Goal: Task Accomplishment & Management: Manage account settings

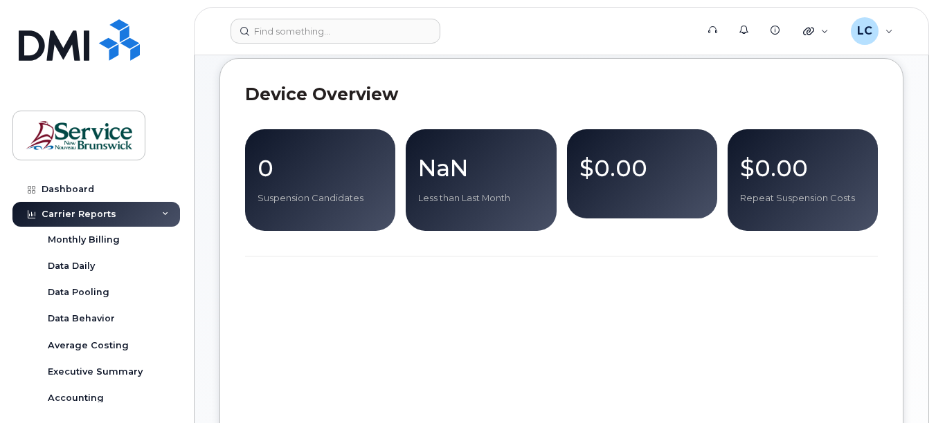
scroll to position [158, 0]
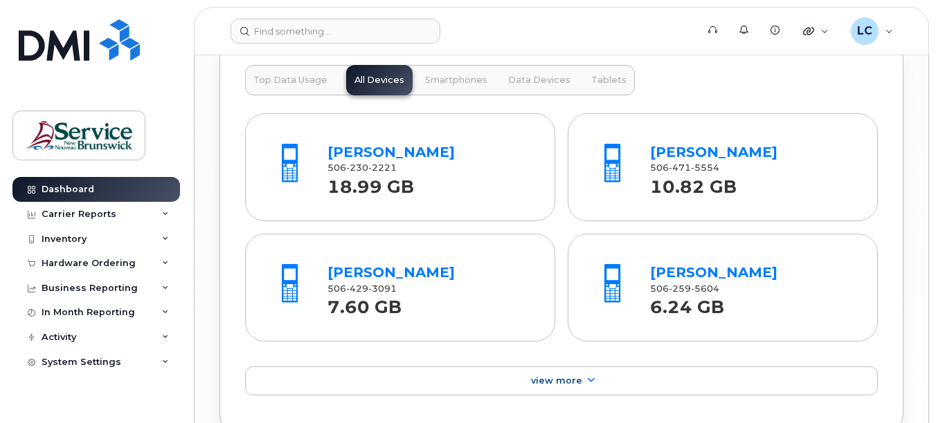
scroll to position [1725, 0]
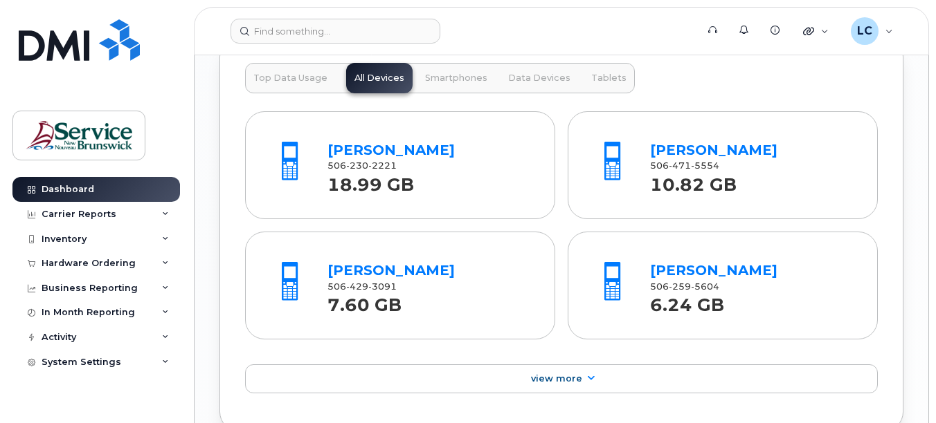
click at [529, 251] on div "[PERSON_NAME] 506 429 3091 7.60 GB" at bounding box center [400, 286] width 310 height 108
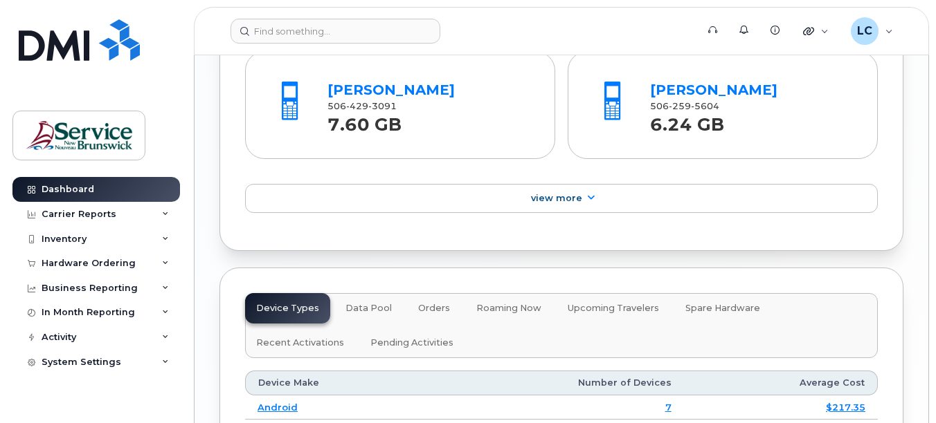
scroll to position [1906, 0]
click at [89, 359] on div "System Settings" at bounding box center [82, 362] width 80 height 11
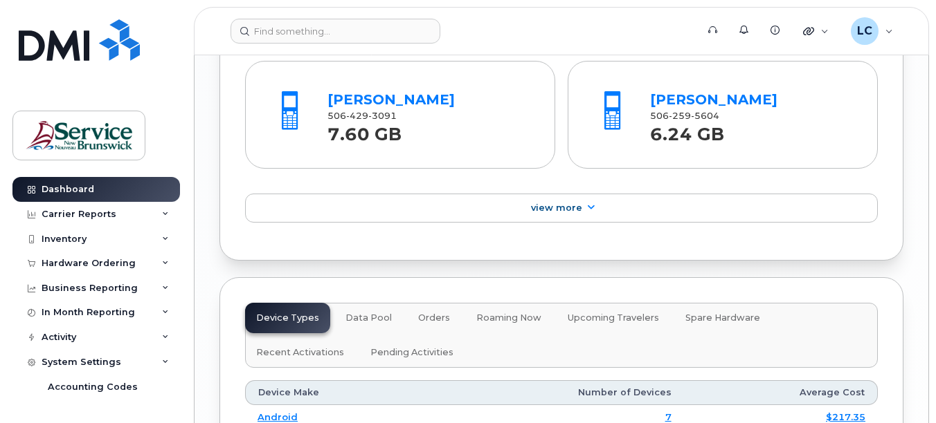
scroll to position [1907, 0]
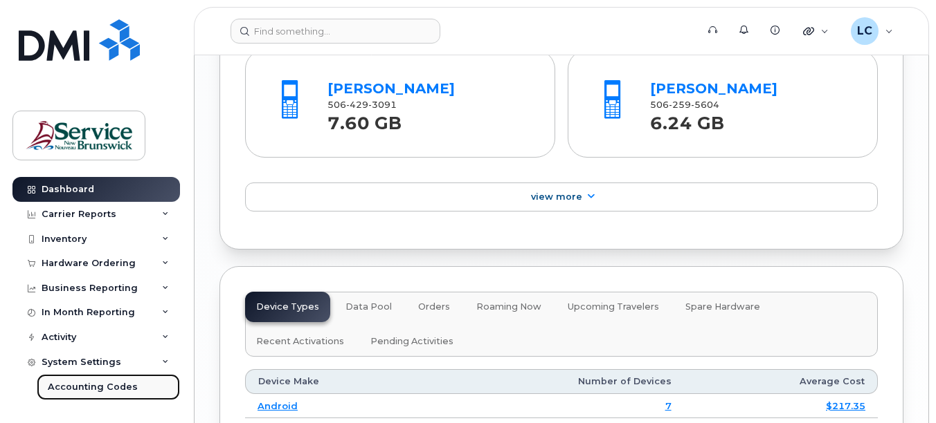
click at [89, 386] on div "Accounting Codes" at bounding box center [93, 387] width 90 height 12
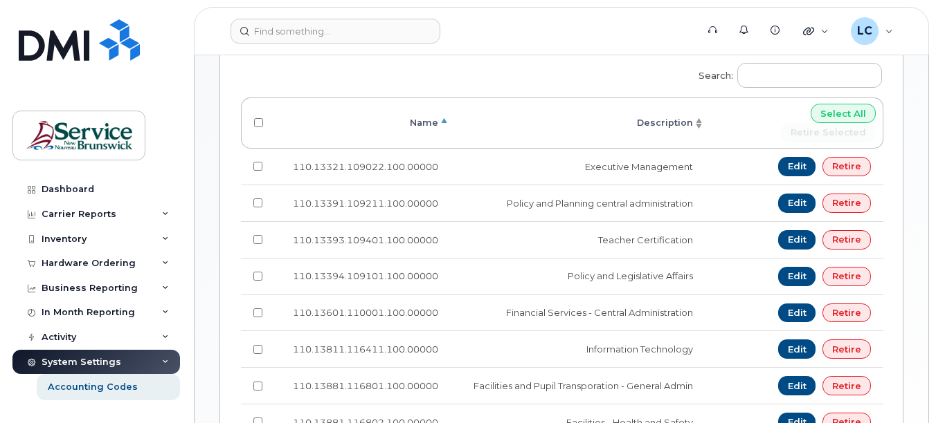
scroll to position [347, 0]
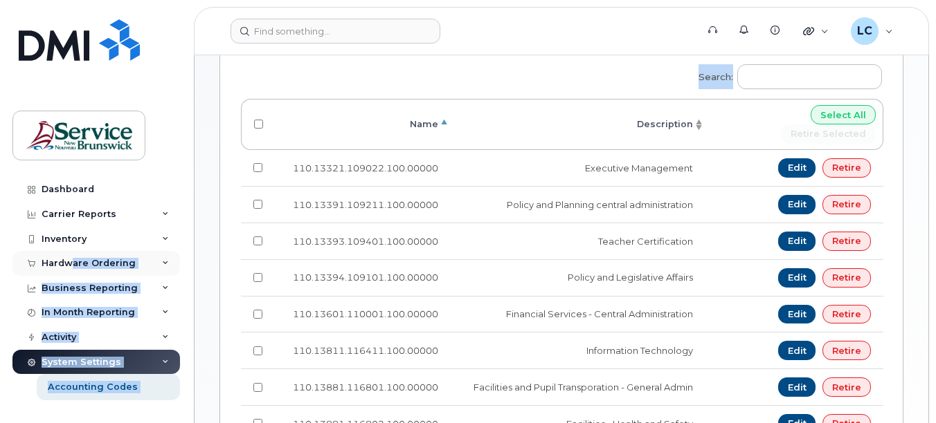
drag, startPoint x: 200, startPoint y: 277, endPoint x: 71, endPoint y: 252, distance: 131.2
click at [194, 252] on div "Support Alerts Knowledge Base Quicklinks Suspend / Cancel Device Change SIM Car…" at bounding box center [561, 157] width 735 height 897
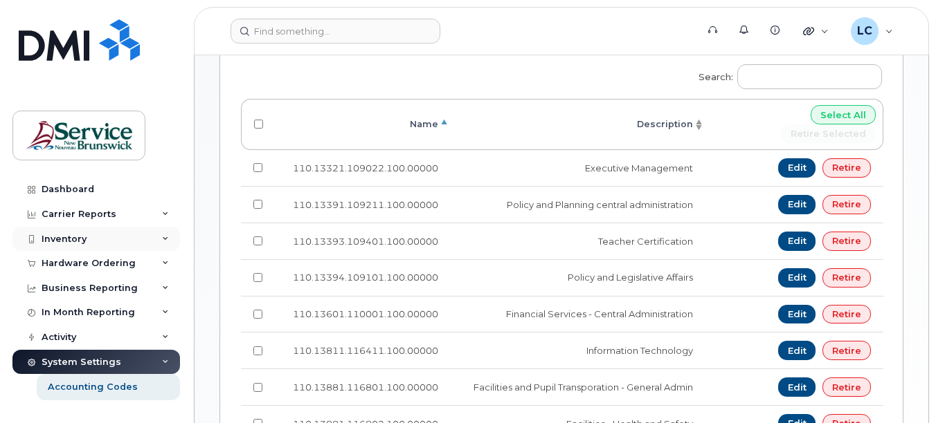
click at [158, 232] on div "Inventory" at bounding box center [95, 239] width 167 height 25
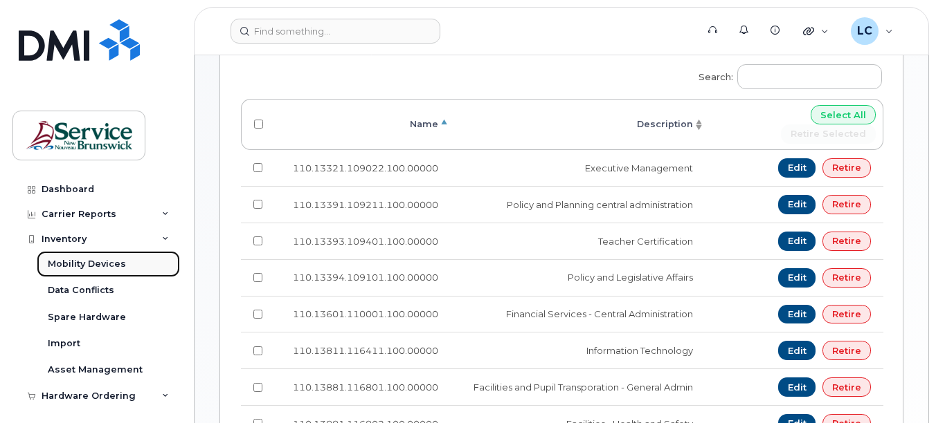
click at [125, 262] on link "Mobility Devices" at bounding box center [108, 264] width 143 height 26
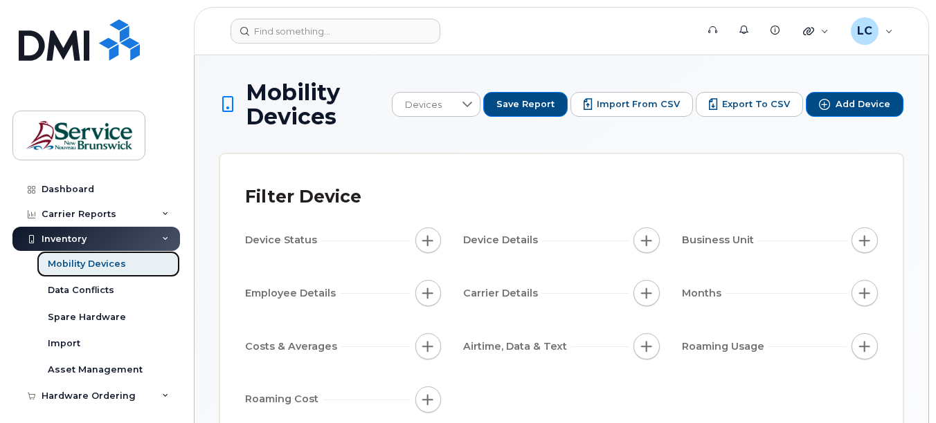
click at [125, 262] on link "Mobility Devices" at bounding box center [108, 264] width 143 height 26
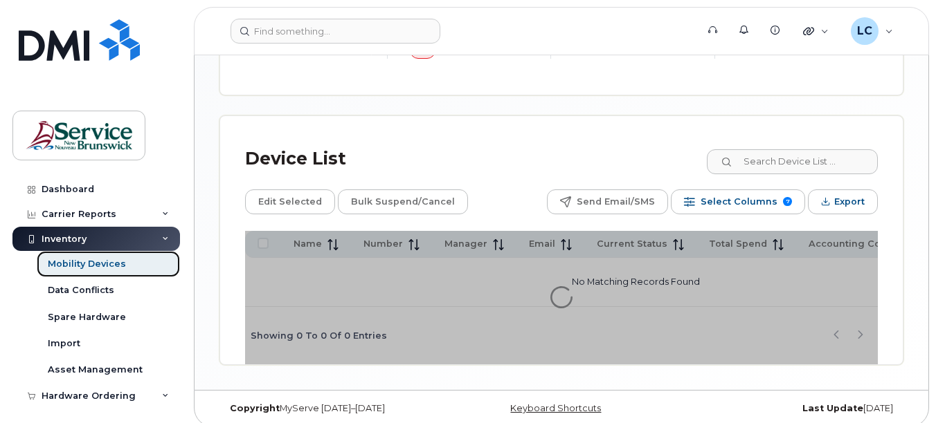
scroll to position [647, 0]
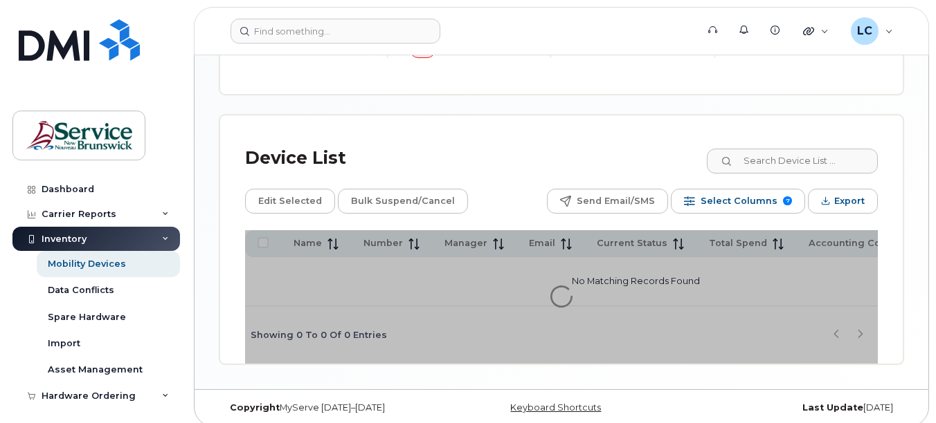
drag, startPoint x: 336, startPoint y: 277, endPoint x: 455, endPoint y: 291, distance: 120.5
click at [455, 291] on div at bounding box center [561, 297] width 632 height 134
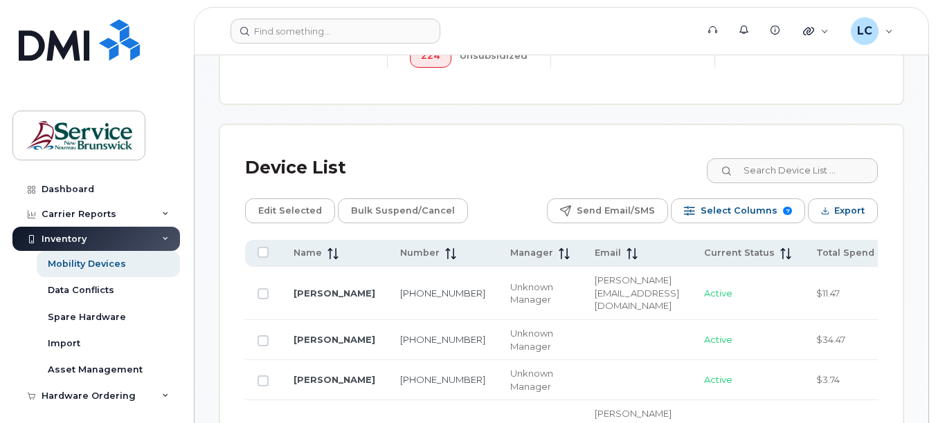
scroll to position [686, 0]
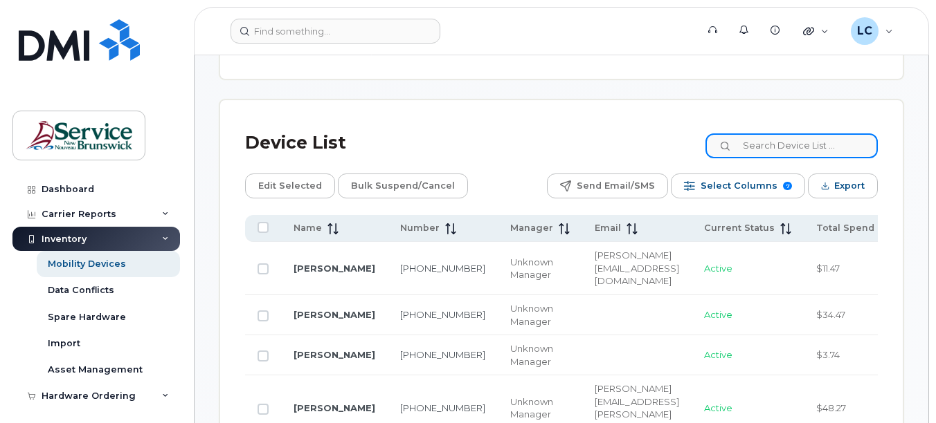
click at [812, 143] on input at bounding box center [791, 146] width 172 height 25
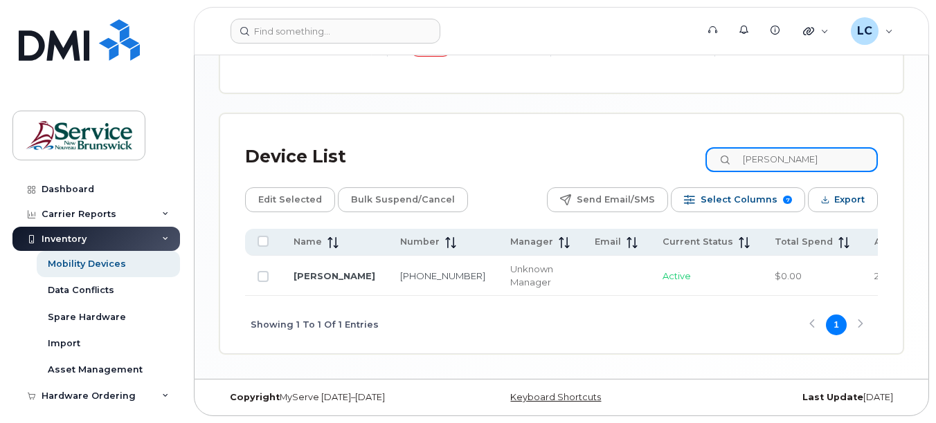
scroll to position [677, 0]
type input "castro"
click at [259, 272] on input "Row Unselected" at bounding box center [262, 276] width 11 height 11
checkbox input "true"
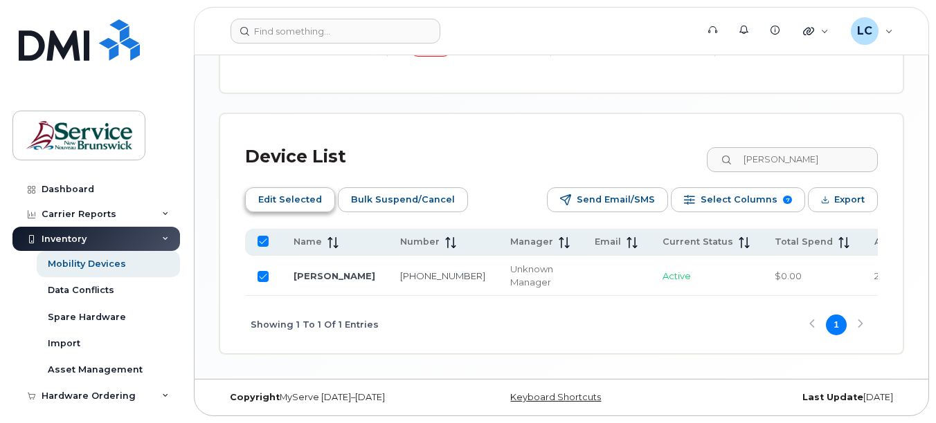
click at [278, 191] on span "Edit Selected" at bounding box center [290, 200] width 64 height 21
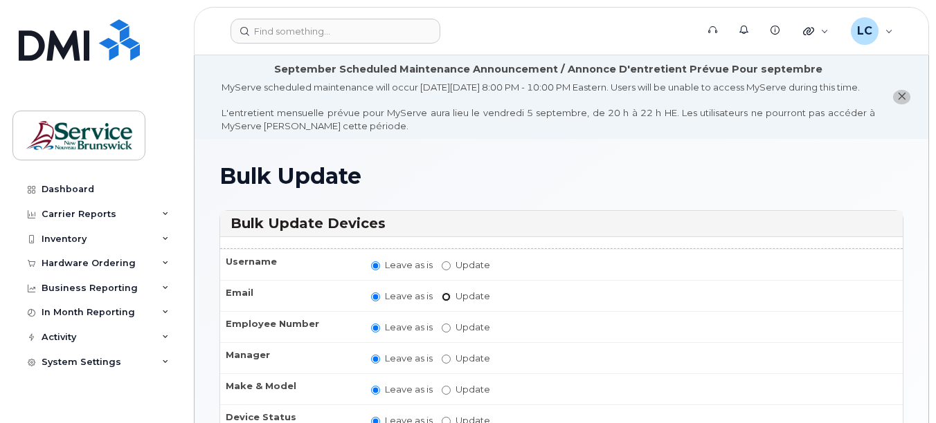
click at [450, 302] on input "Update" at bounding box center [445, 297] width 9 height 9
radio input "true"
radio input "false"
click at [496, 307] on input "Update" at bounding box center [554, 297] width 128 height 17
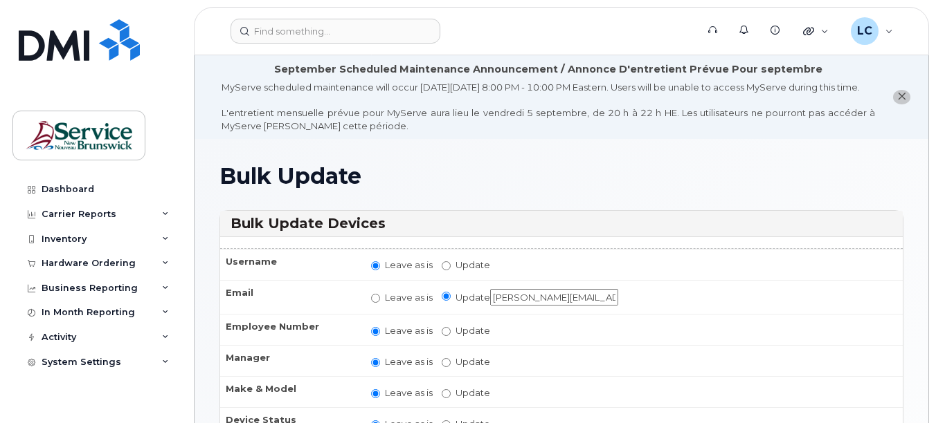
type input "kevin.castro@gnb.ca"
click at [552, 345] on td "Leave as is Update" at bounding box center [630, 329] width 544 height 31
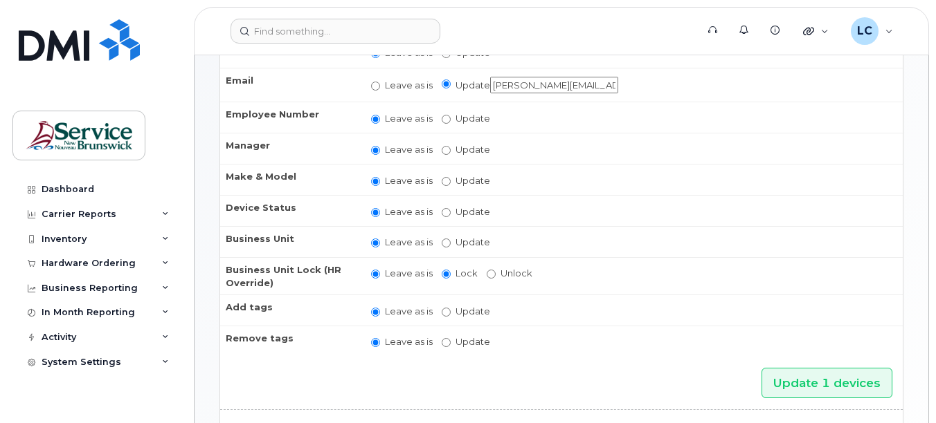
scroll to position [213, 0]
click at [446, 247] on input "Update" at bounding box center [445, 242] width 9 height 9
radio input "true"
radio input "false"
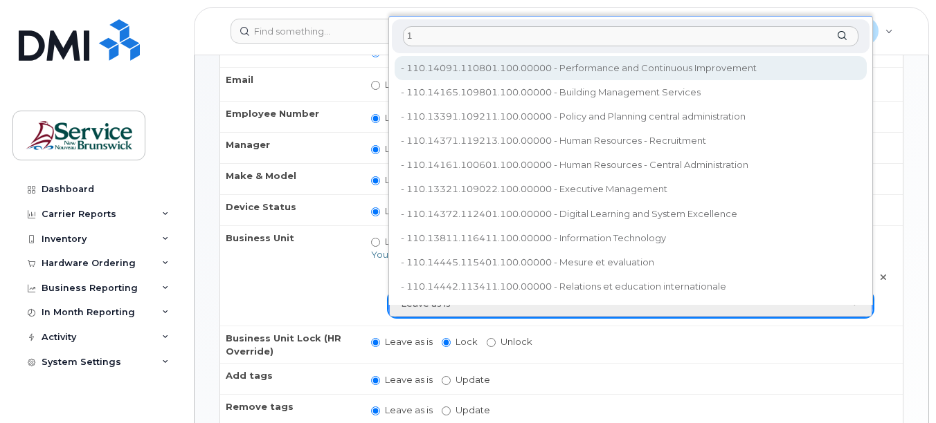
type input "11"
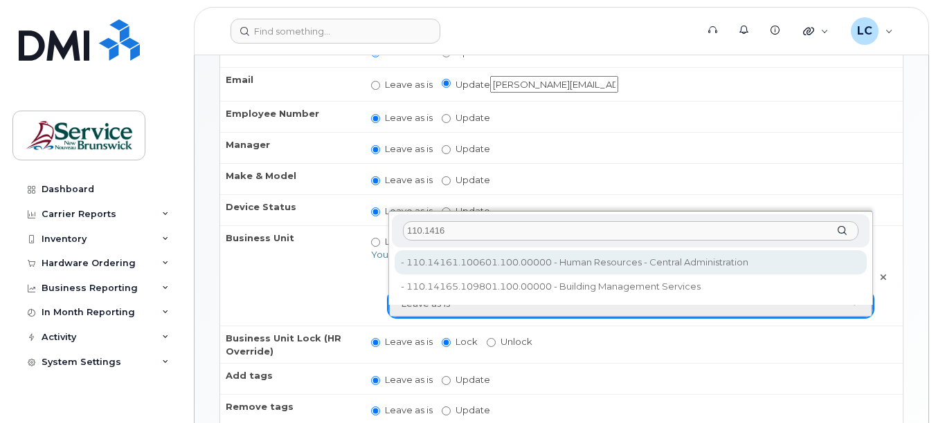
type input "110.1416"
type input "35696848"
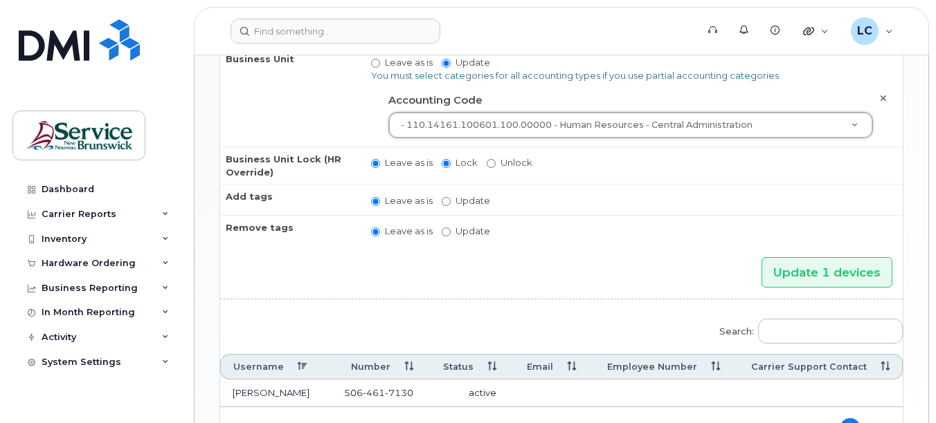
scroll to position [393, 0]
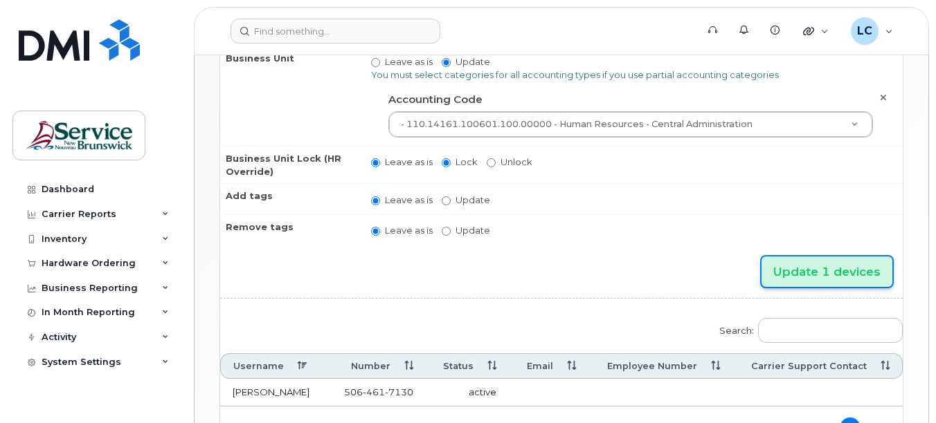
click at [809, 282] on input "Update 1 devices" at bounding box center [826, 272] width 131 height 31
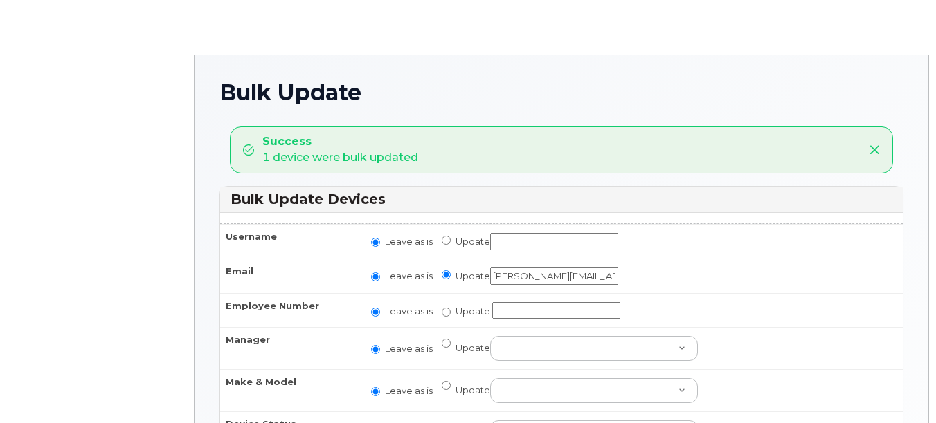
radio input "true"
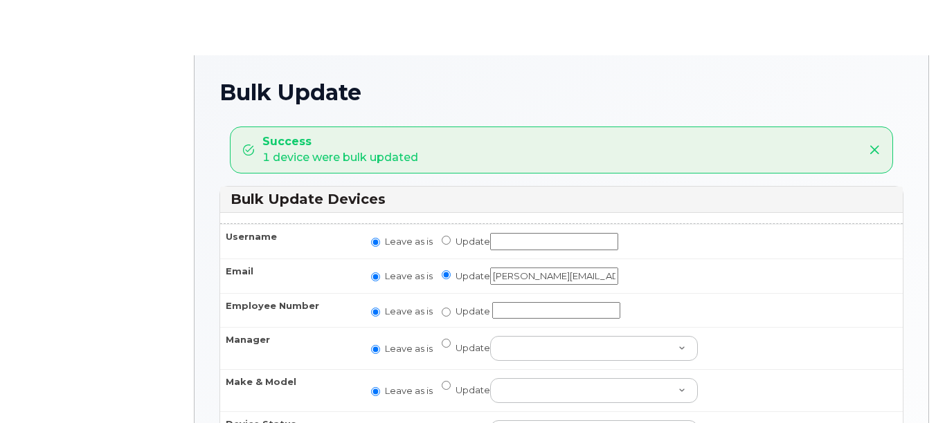
radio input "true"
type input "35696848"
radio input "true"
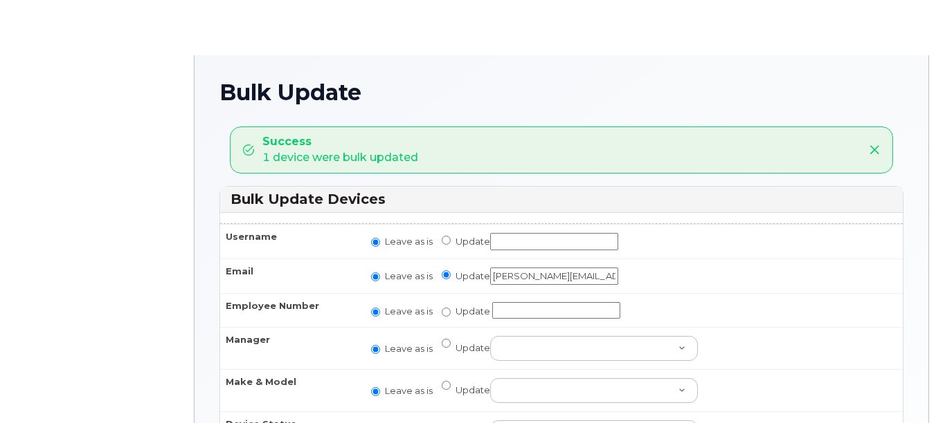
radio input "true"
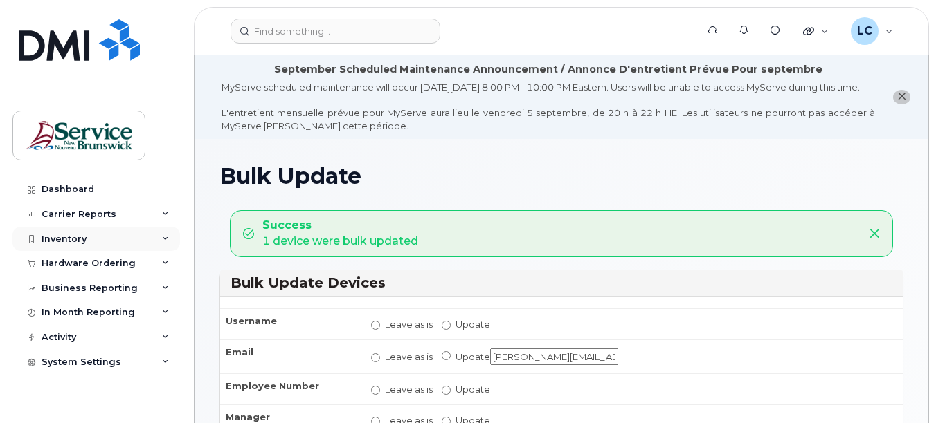
click at [166, 237] on icon at bounding box center [165, 239] width 7 height 7
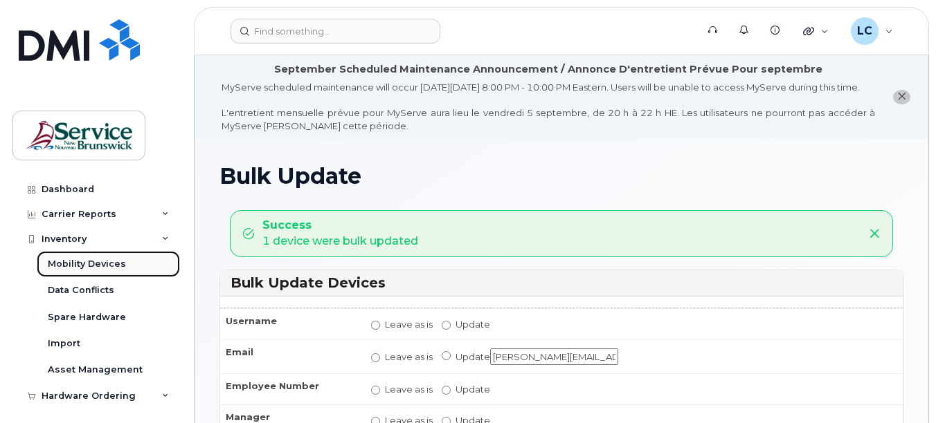
click at [129, 263] on link "Mobility Devices" at bounding box center [108, 264] width 143 height 26
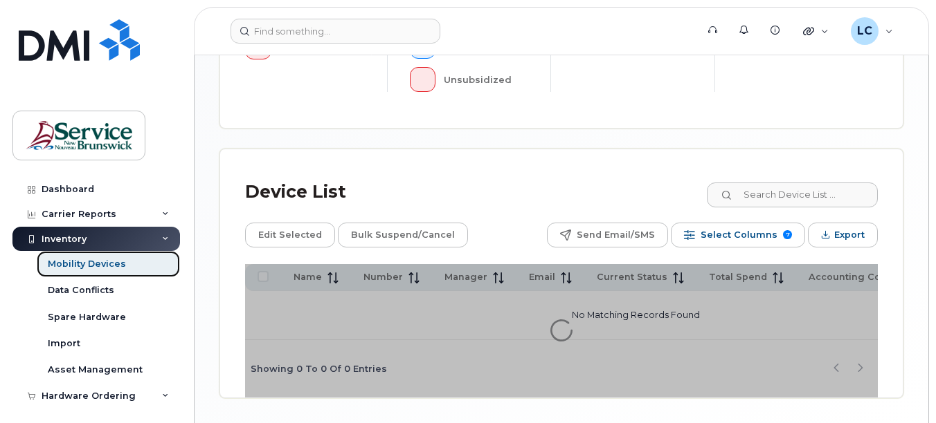
scroll to position [661, 0]
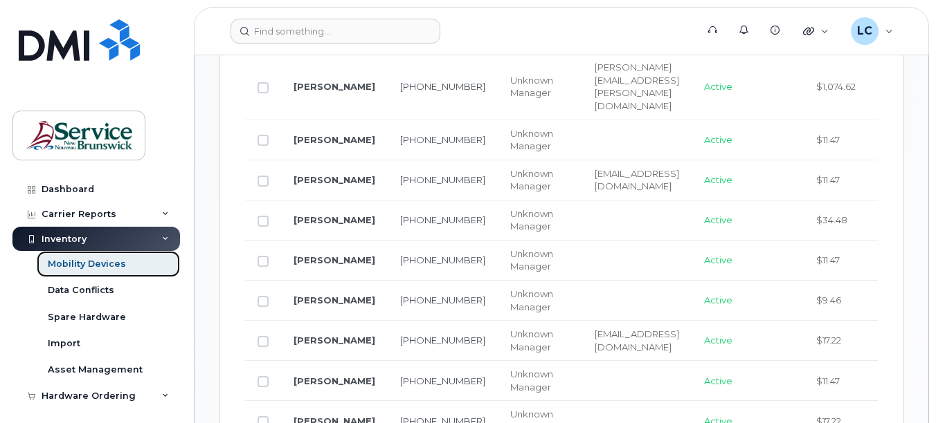
scroll to position [1457, 0]
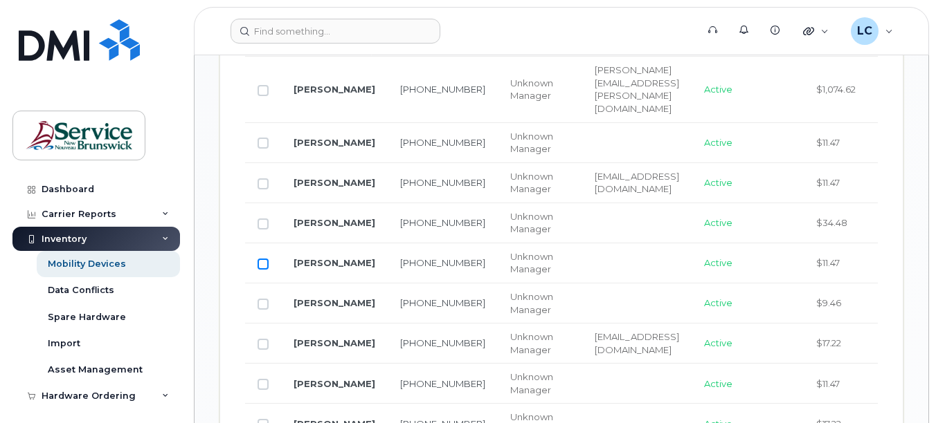
click at [263, 270] on input "Row Unselected" at bounding box center [262, 264] width 11 height 11
click at [262, 270] on input "Row Selected" at bounding box center [262, 264] width 11 height 11
checkbox input "false"
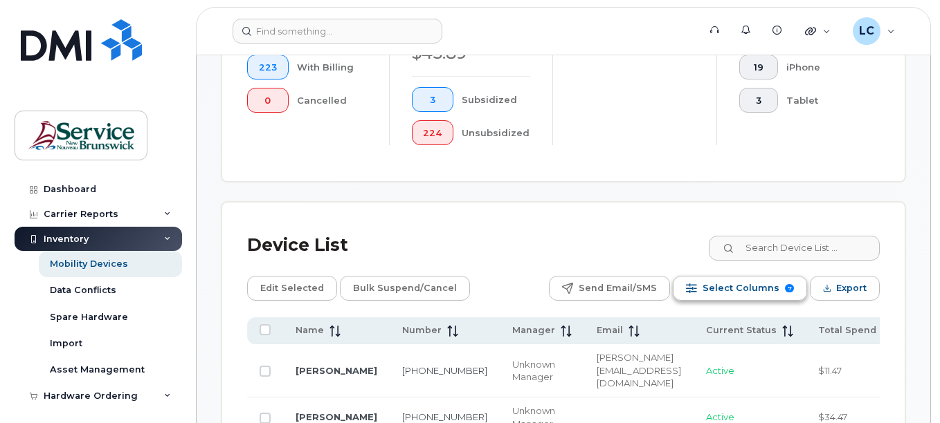
scroll to position [585, 0]
click at [747, 289] on span "Select Columns" at bounding box center [738, 287] width 77 height 21
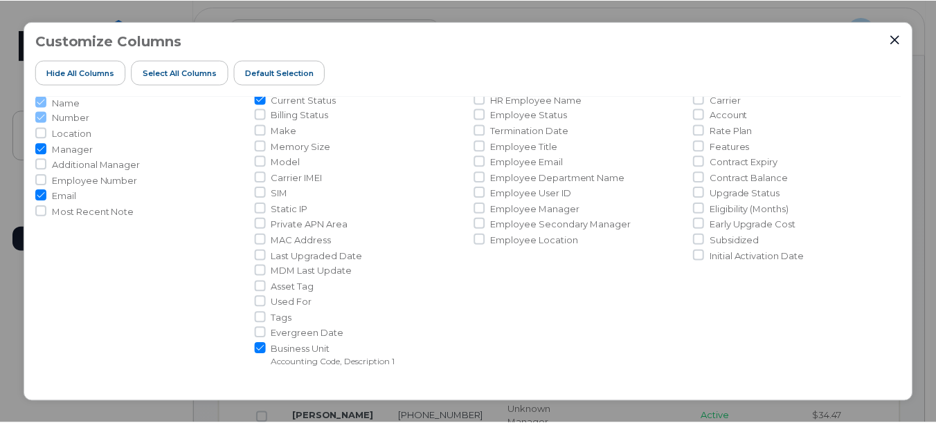
scroll to position [62, 0]
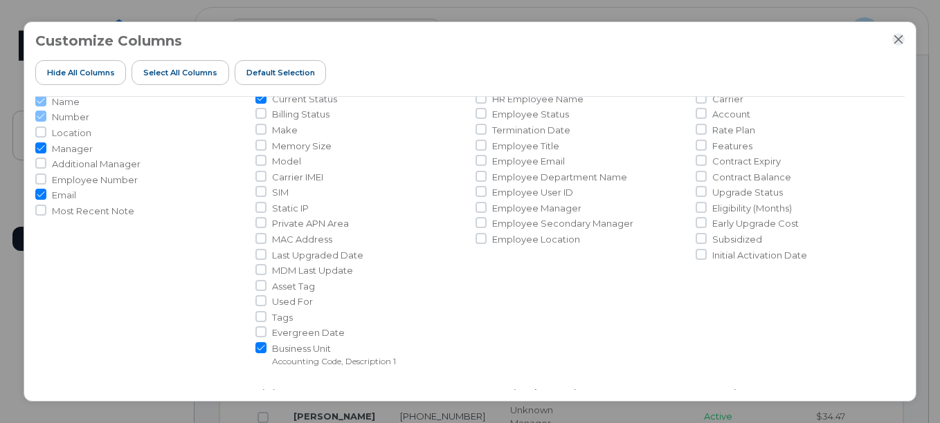
click at [894, 35] on icon "Close" at bounding box center [898, 39] width 11 height 11
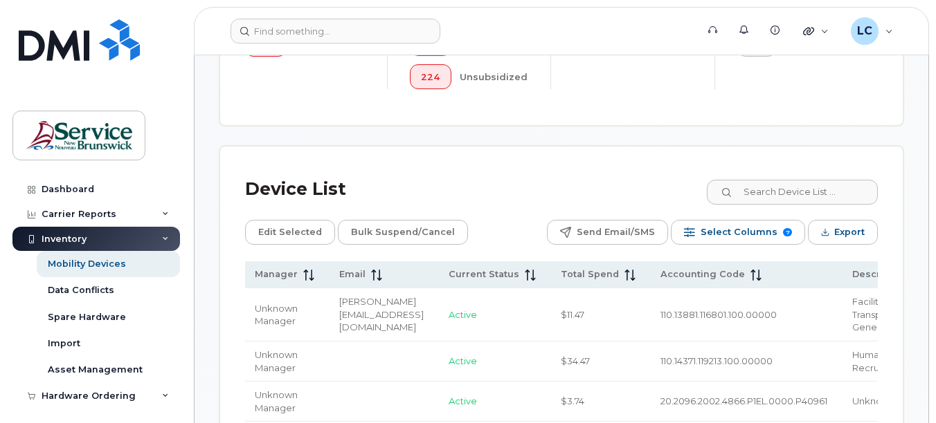
scroll to position [641, 0]
drag, startPoint x: 754, startPoint y: 228, endPoint x: 686, endPoint y: 163, distance: 94.9
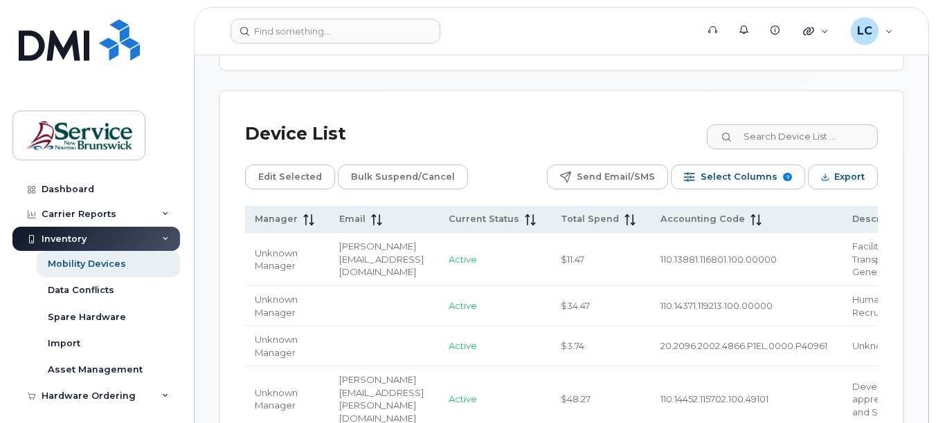
scroll to position [696, 0]
drag, startPoint x: 686, startPoint y: 163, endPoint x: 736, endPoint y: 221, distance: 77.1
drag, startPoint x: 736, startPoint y: 221, endPoint x: 695, endPoint y: 226, distance: 40.4
click at [695, 226] on th "Accounting Code" at bounding box center [744, 219] width 192 height 27
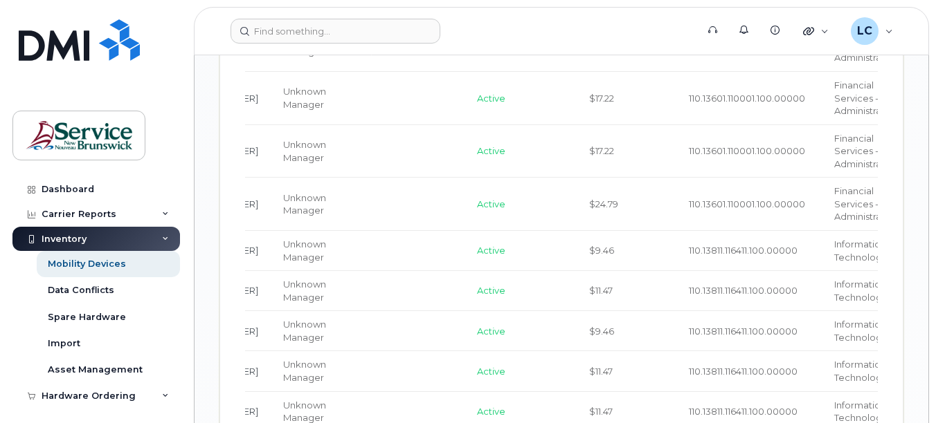
scroll to position [1803, 0]
click at [736, 230] on td "110.13601.110001.100.00000" at bounding box center [748, 203] width 145 height 53
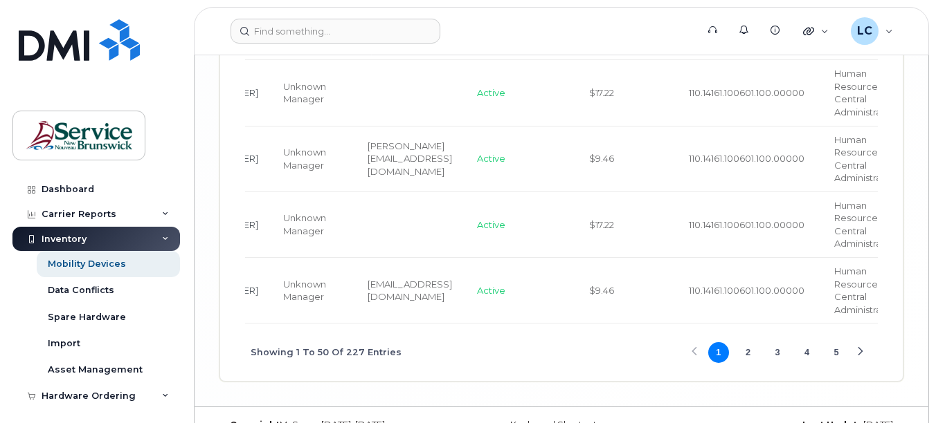
scroll to position [3289, 0]
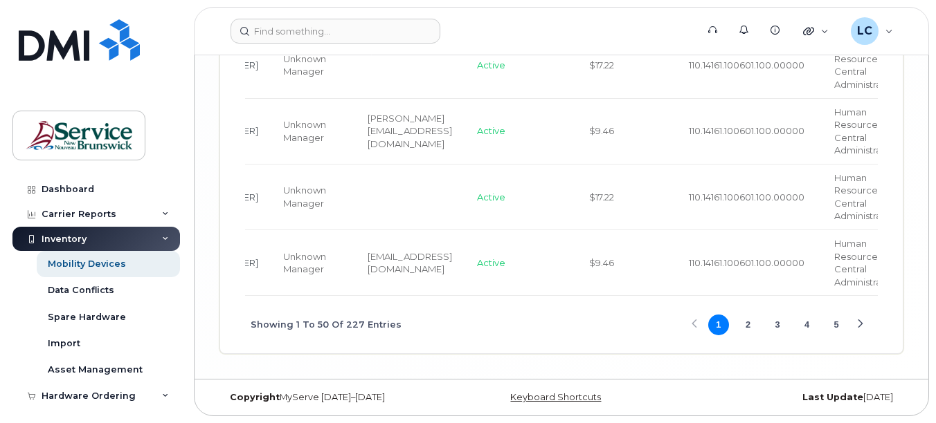
click at [749, 323] on button "2" at bounding box center [747, 325] width 21 height 21
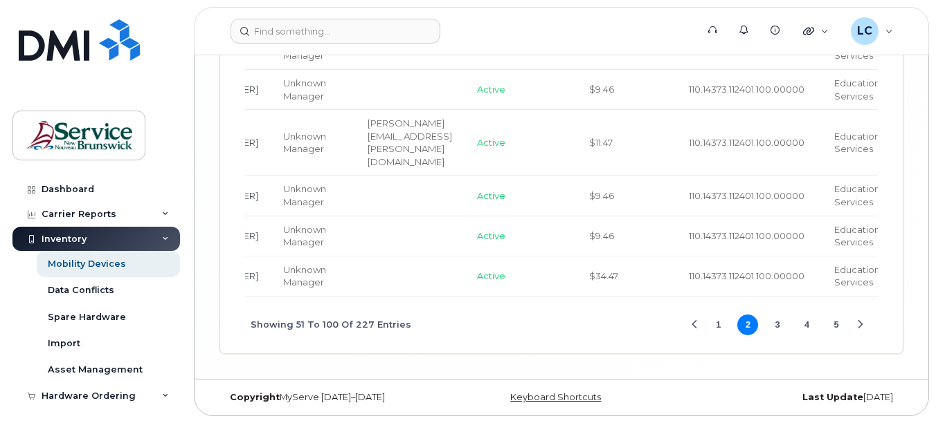
scroll to position [3448, 0]
click at [777, 336] on button "3" at bounding box center [777, 325] width 21 height 21
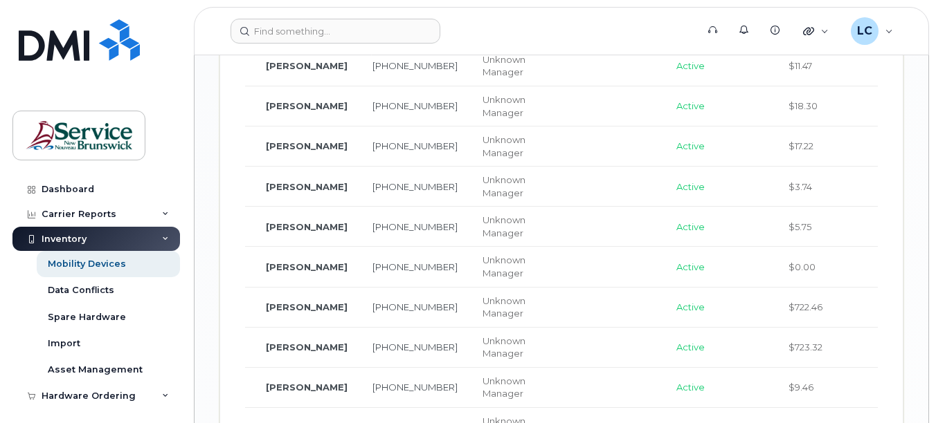
scroll to position [1803, 0]
